Goal: Task Accomplishment & Management: Manage account settings

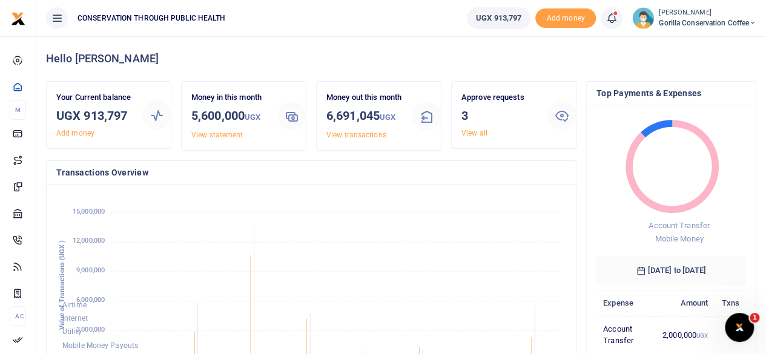
click at [475, 133] on link "View all" at bounding box center [475, 133] width 26 height 8
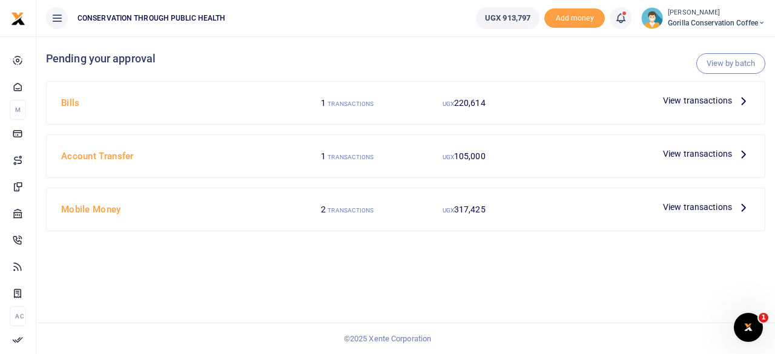
click at [741, 102] on icon at bounding box center [743, 100] width 13 height 13
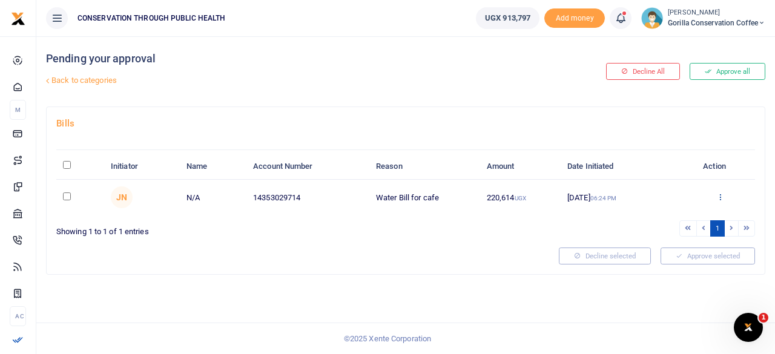
click at [722, 195] on icon at bounding box center [721, 197] width 8 height 8
click at [680, 216] on link "Approve" at bounding box center [676, 216] width 96 height 17
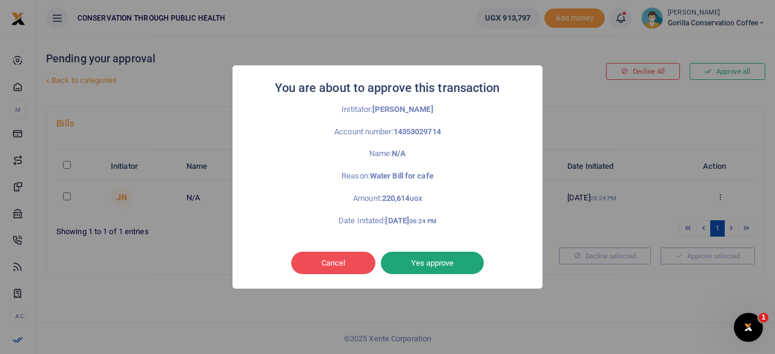
click at [453, 263] on button "Yes approve" at bounding box center [432, 263] width 103 height 23
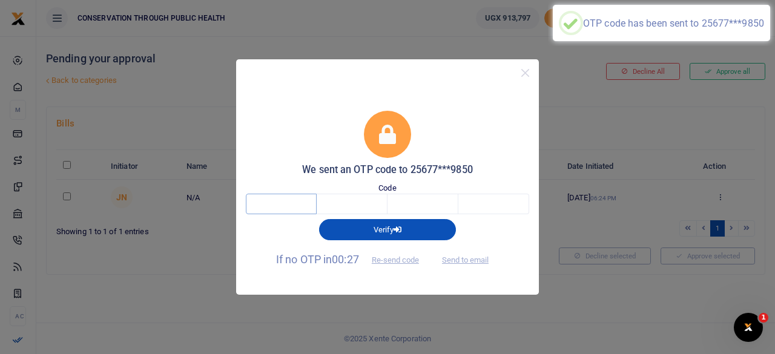
click at [305, 204] on input "text" at bounding box center [281, 204] width 71 height 21
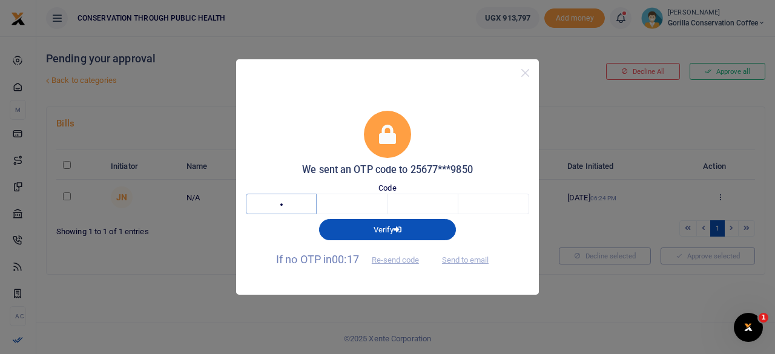
type input "8"
type input "4"
type input "3"
